Goal: Task Accomplishment & Management: Use online tool/utility

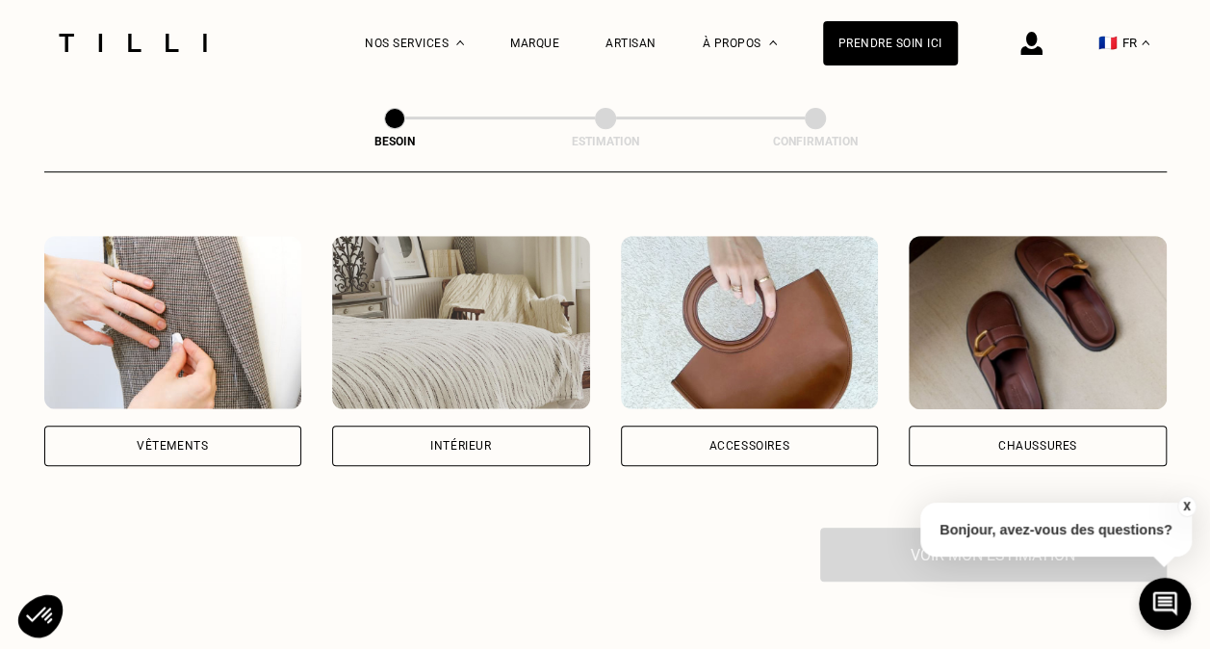
scroll to position [339, 0]
click at [132, 438] on div "Vêtements" at bounding box center [173, 445] width 258 height 40
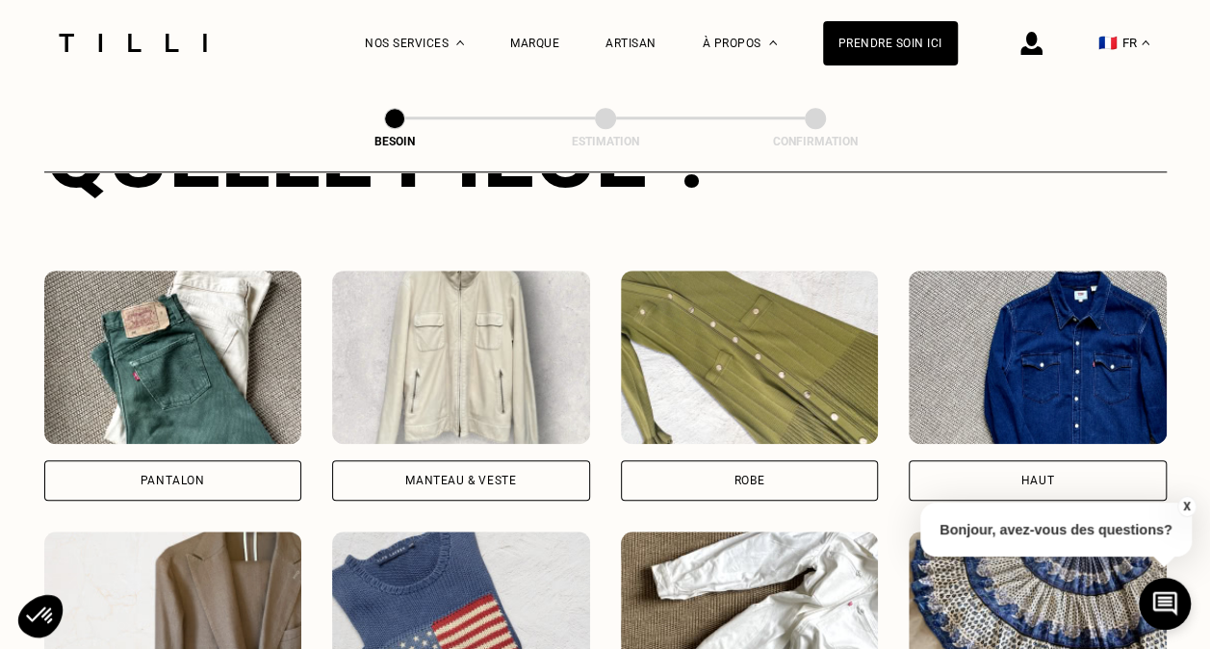
scroll to position [826, 0]
click at [508, 460] on div "Manteau & Veste" at bounding box center [461, 480] width 258 height 40
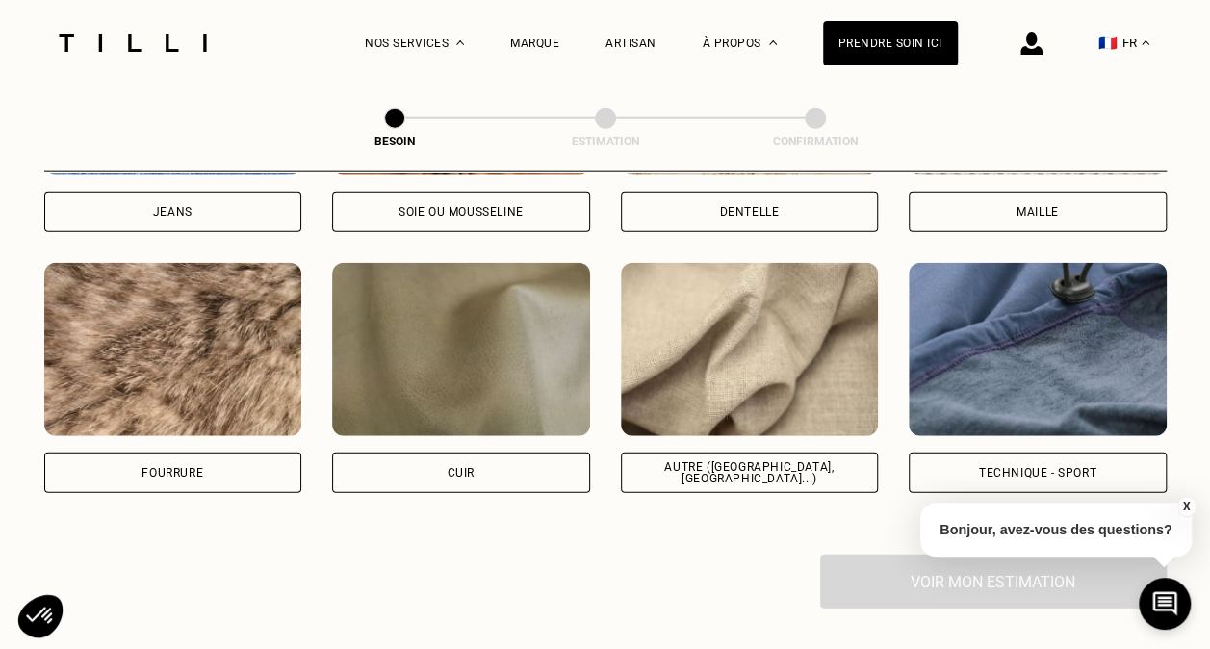
scroll to position [2268, 0]
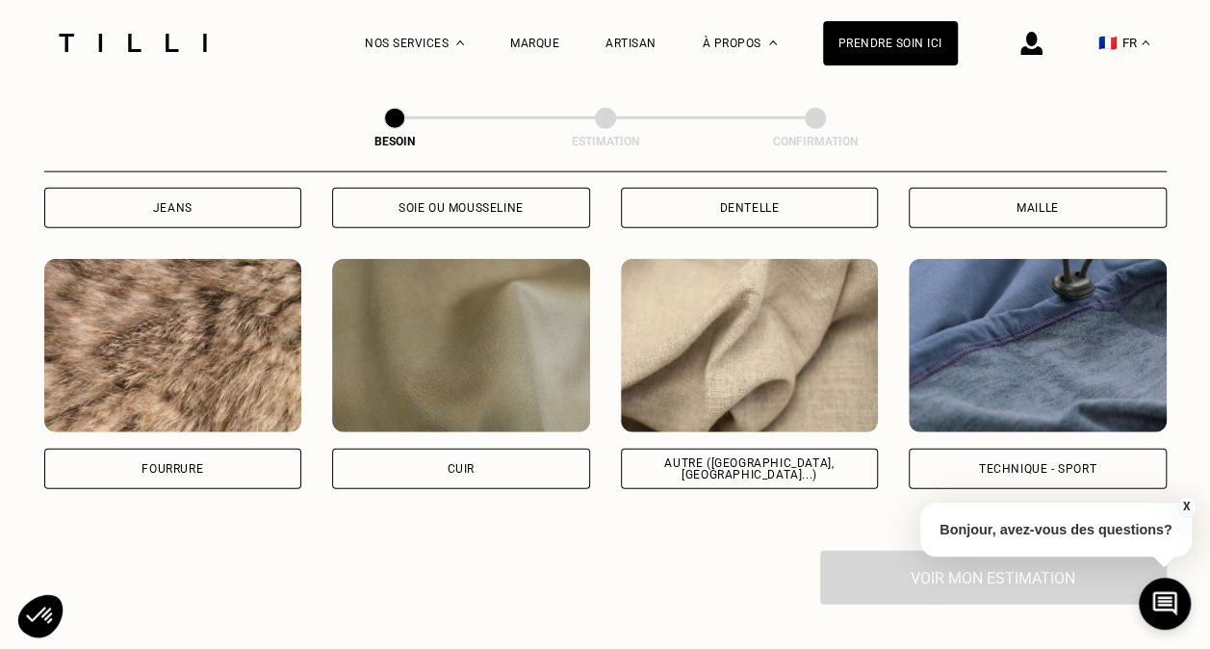
click at [695, 457] on div "Autre ([GEOGRAPHIC_DATA], [GEOGRAPHIC_DATA]...)" at bounding box center [749, 468] width 225 height 23
select select "FR"
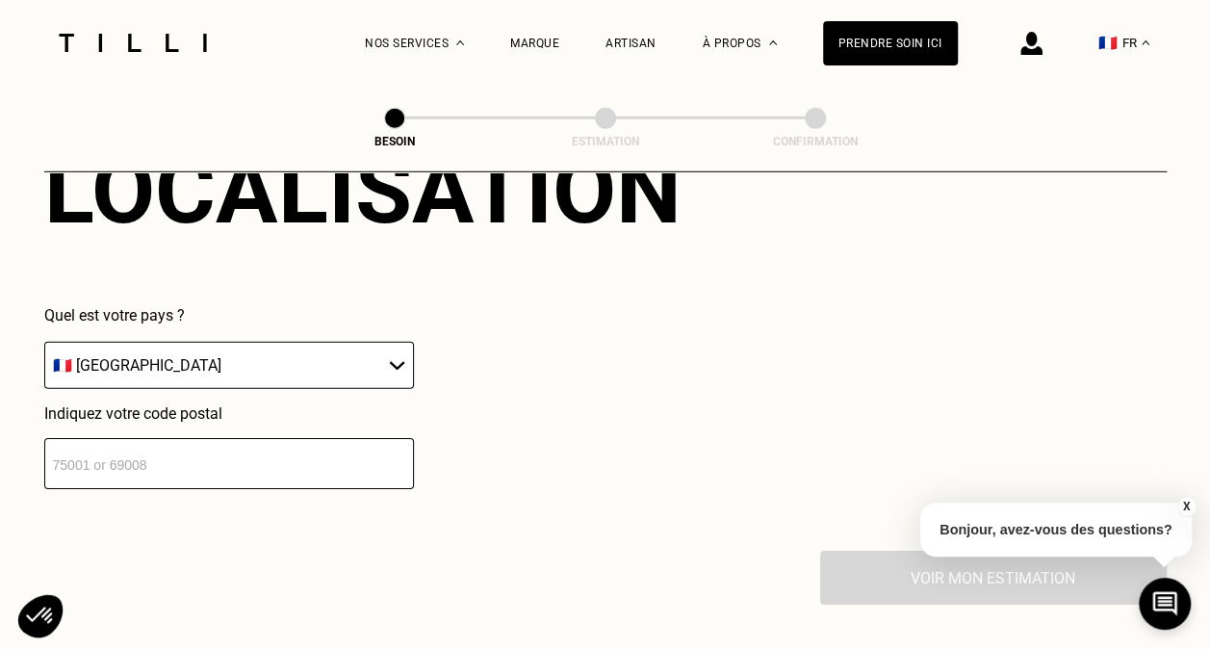
scroll to position [2744, 0]
click at [142, 462] on input "number" at bounding box center [229, 462] width 370 height 51
type input "78600"
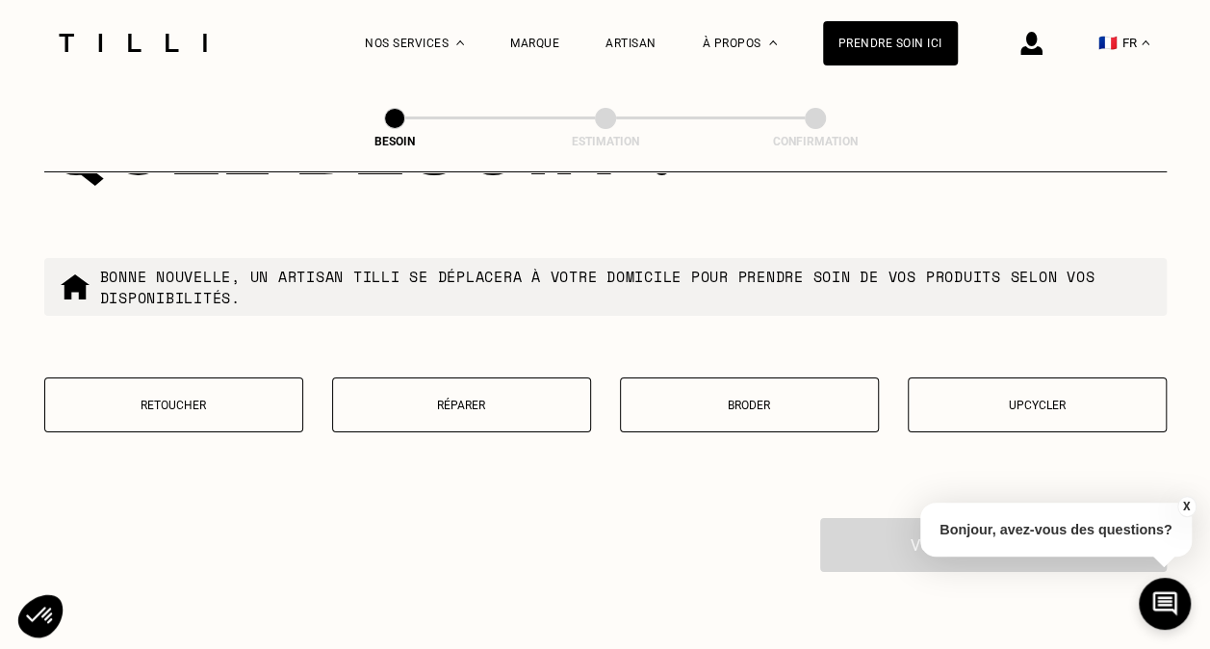
scroll to position [3288, 0]
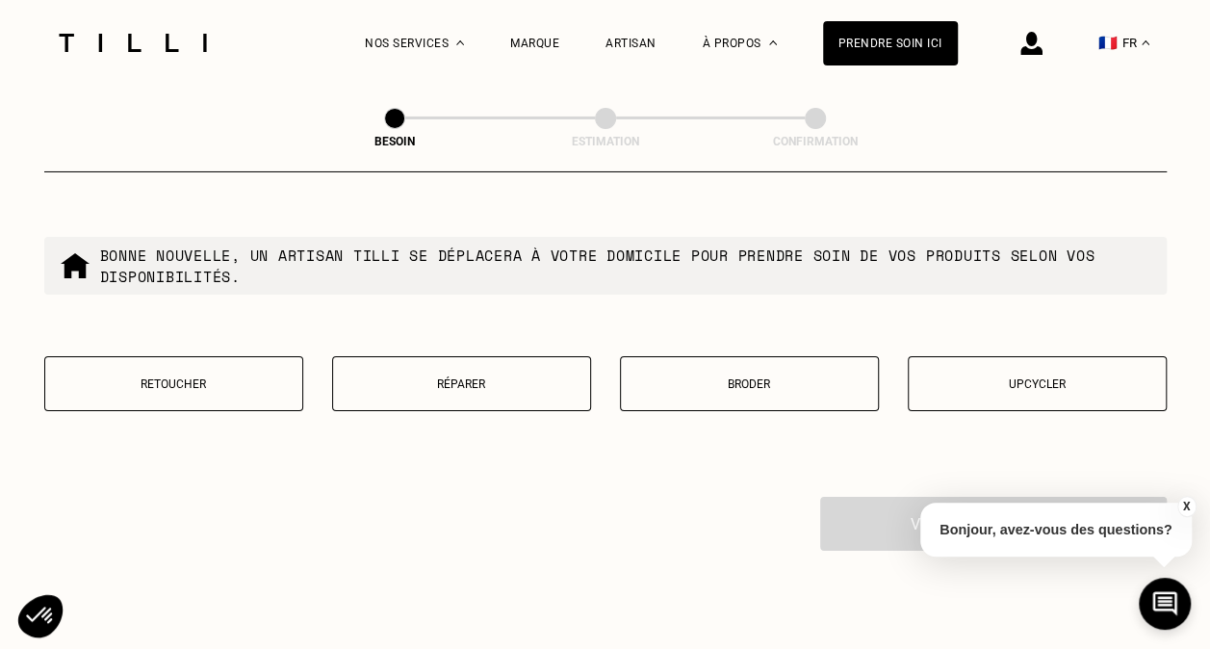
click at [464, 384] on button "Réparer" at bounding box center [461, 383] width 259 height 55
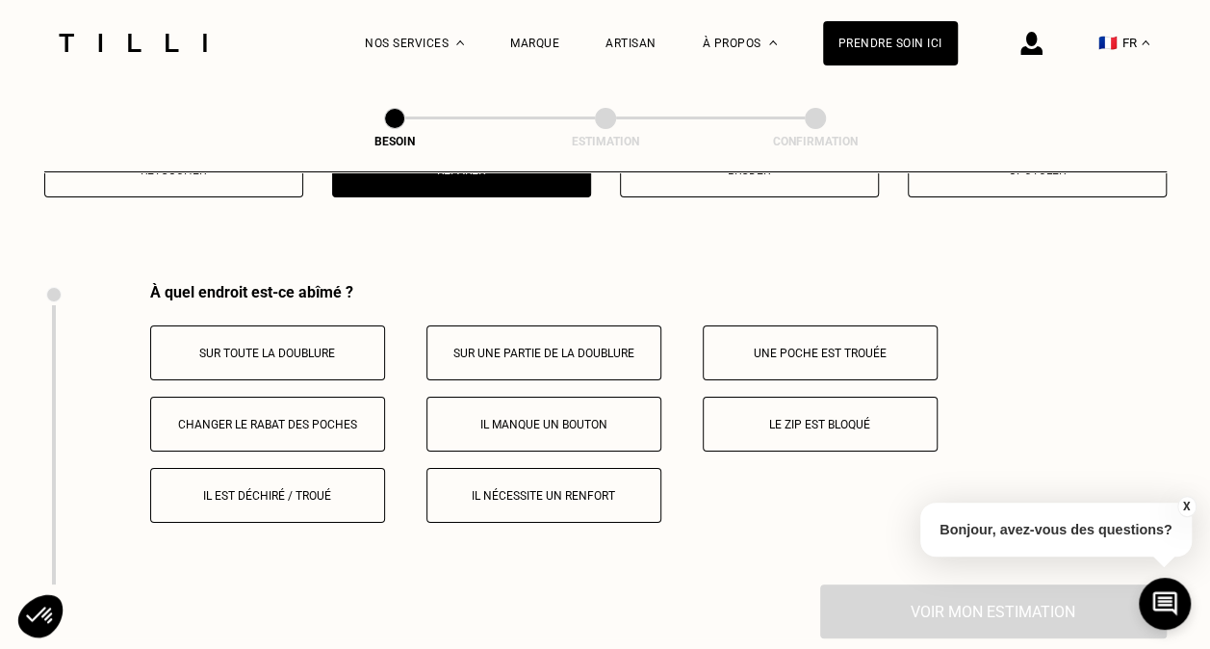
scroll to position [3558, 0]
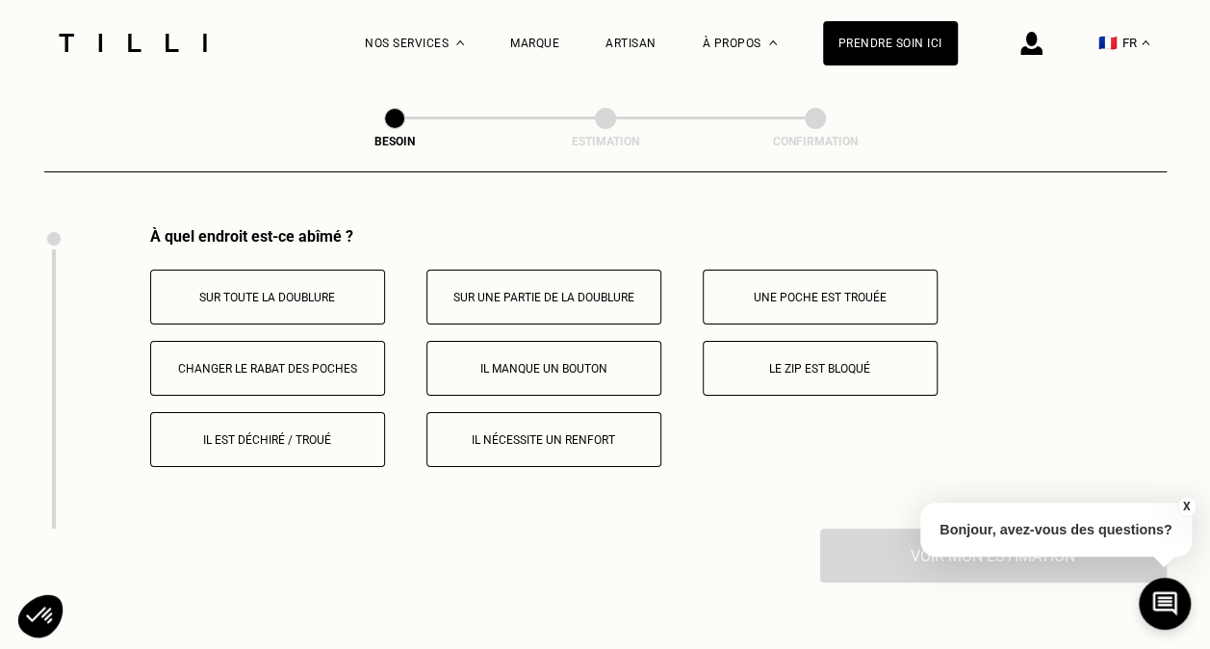
click at [753, 362] on p "Le zip est bloqué" at bounding box center [820, 368] width 214 height 13
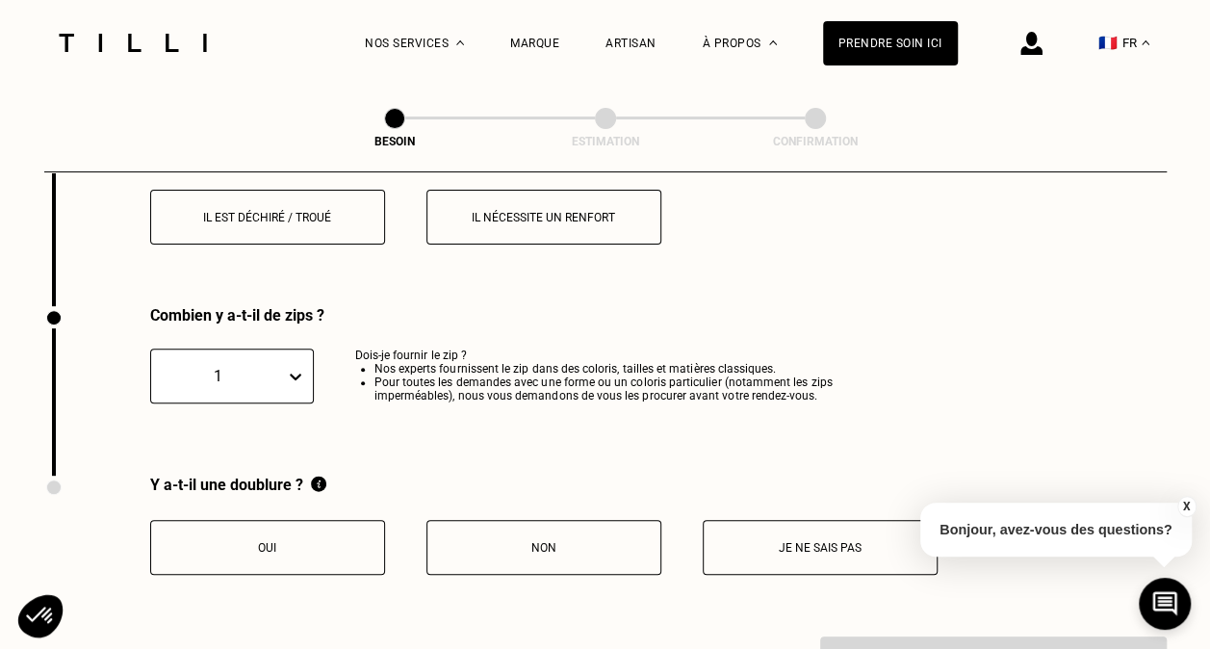
scroll to position [3859, 0]
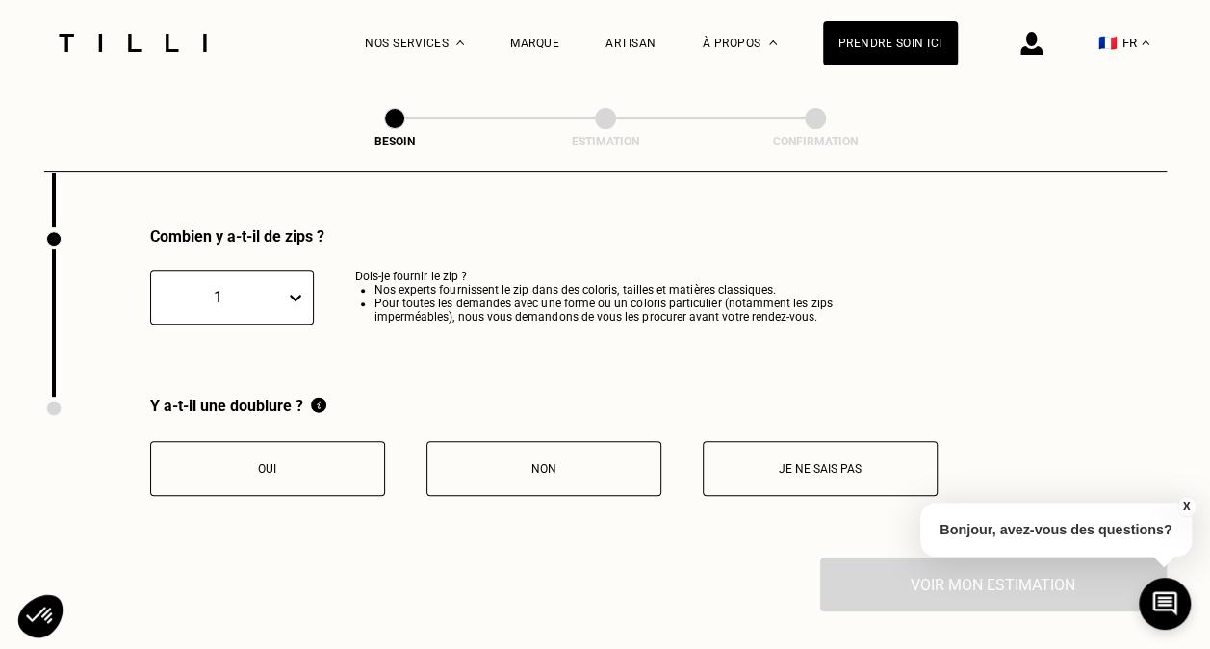
click at [583, 479] on button "Non" at bounding box center [543, 468] width 235 height 55
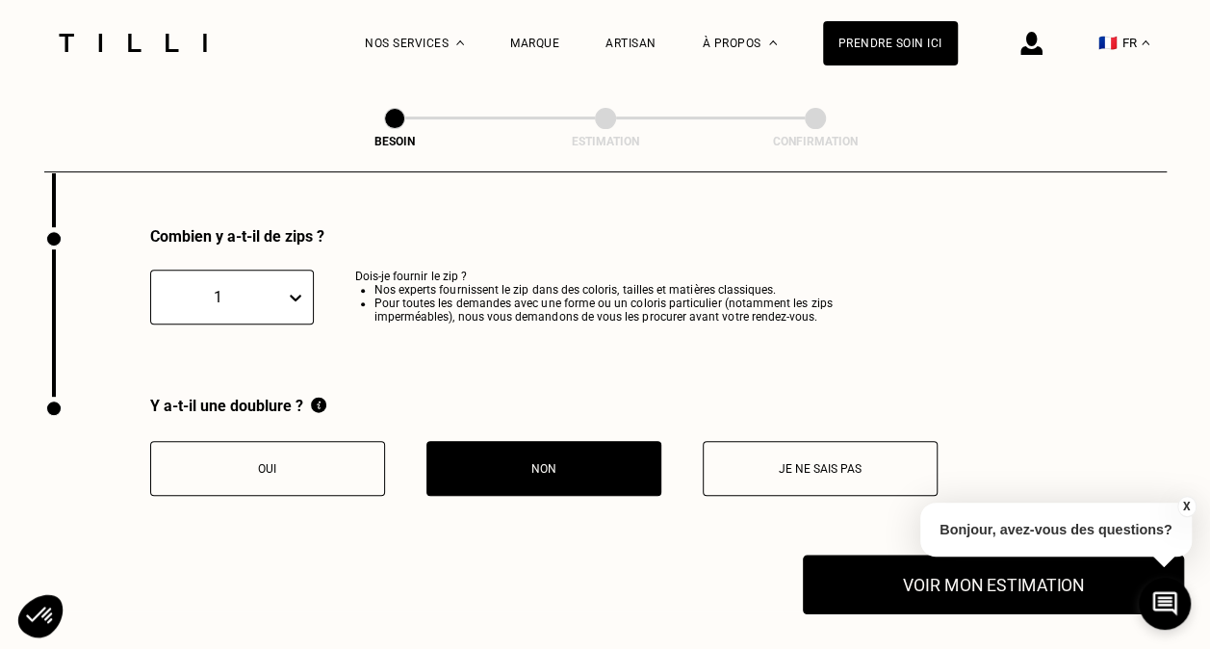
click at [859, 575] on button "Voir mon estimation" at bounding box center [993, 584] width 381 height 60
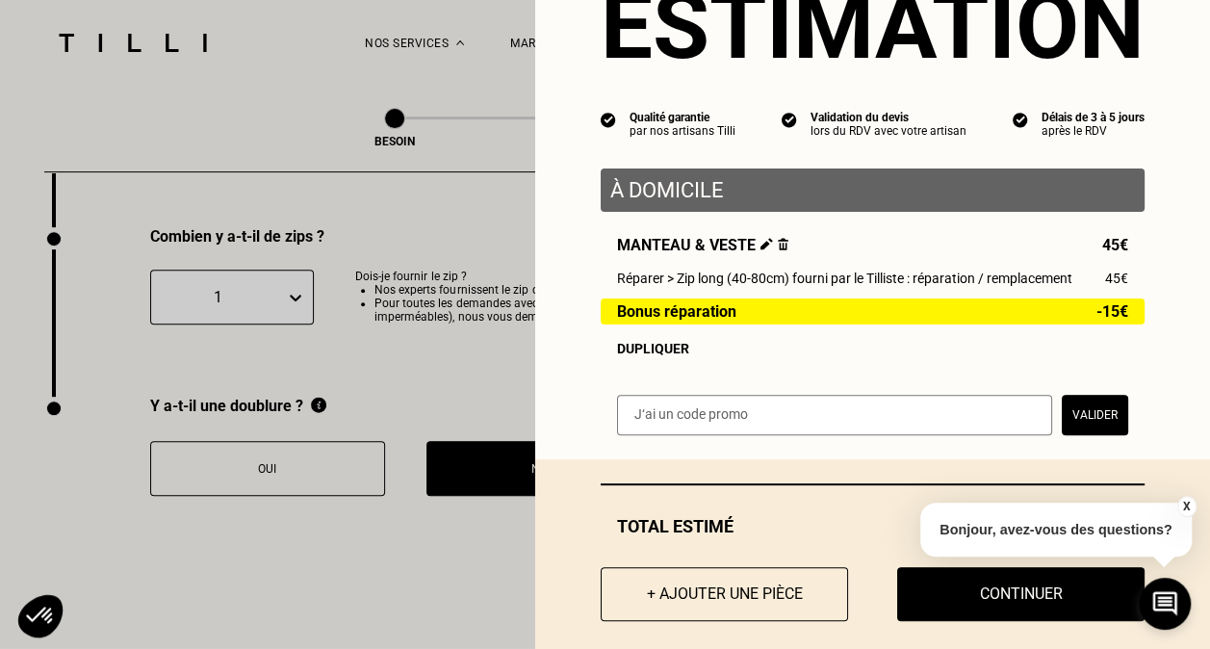
scroll to position [116, 0]
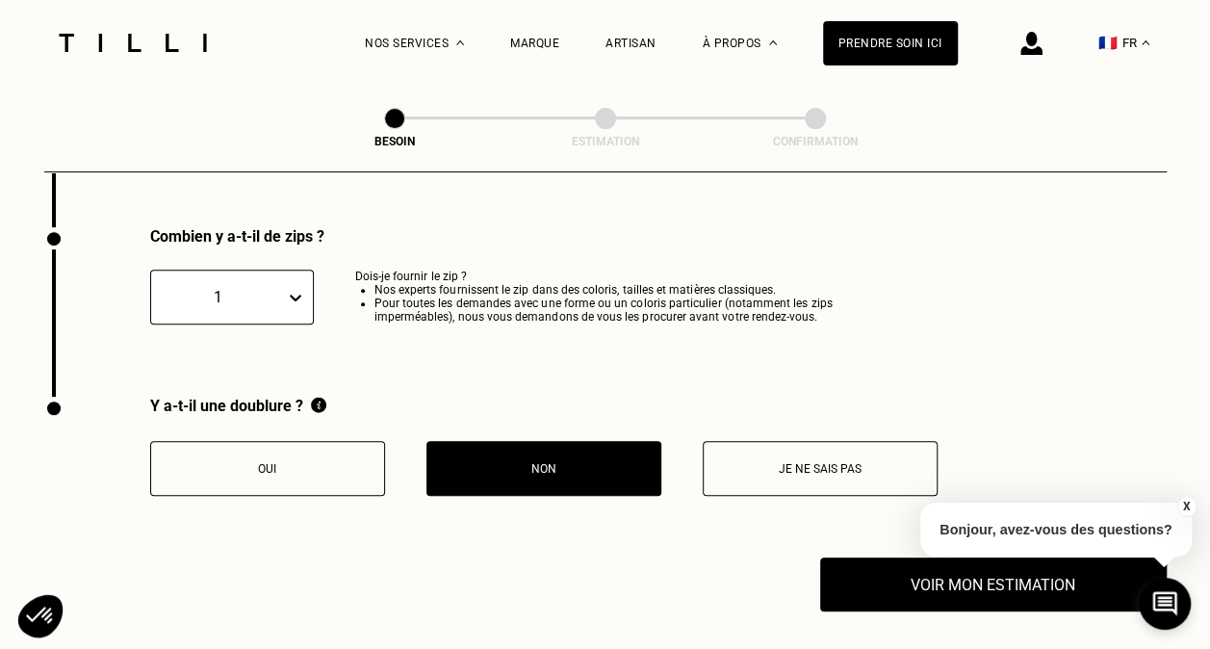
click at [1190, 502] on button "X" at bounding box center [1185, 506] width 19 height 21
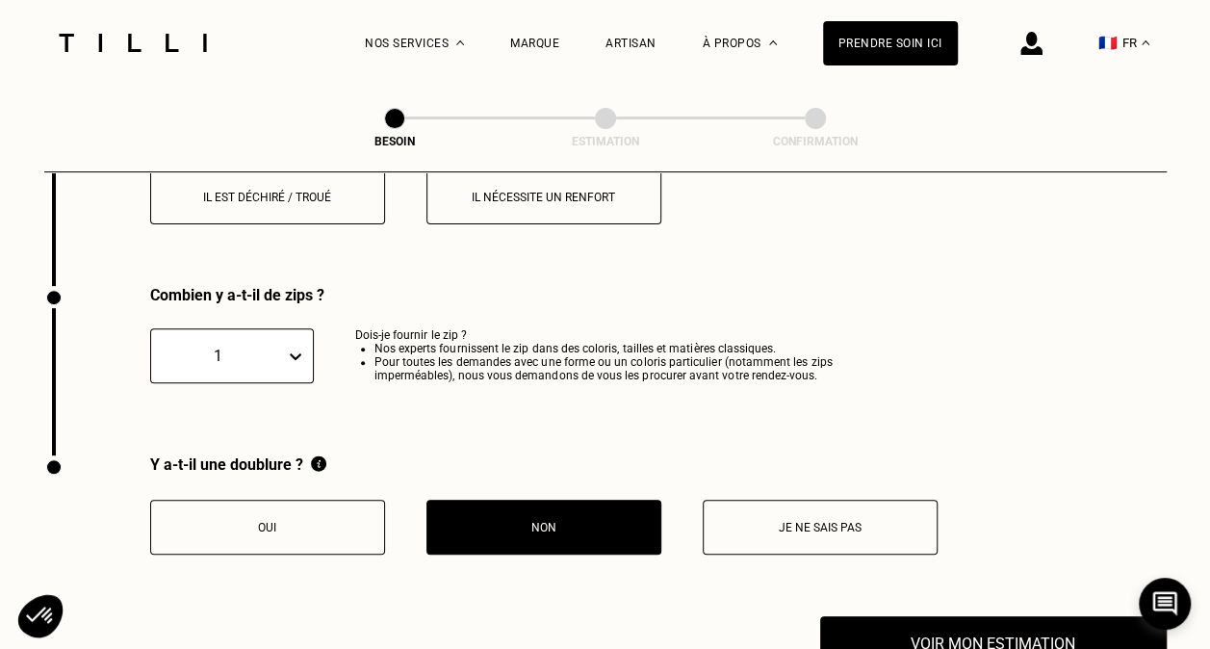
scroll to position [3429, 0]
